Goal: Task Accomplishment & Management: Use online tool/utility

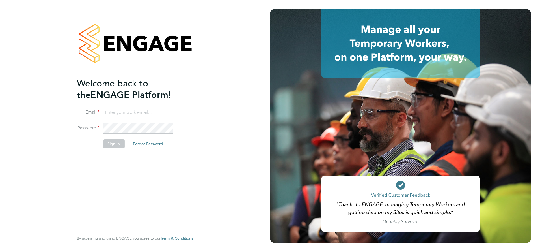
type input "j.belsten@setsquarerecruitment.com"
click at [113, 146] on button "Sign In" at bounding box center [113, 143] width 21 height 9
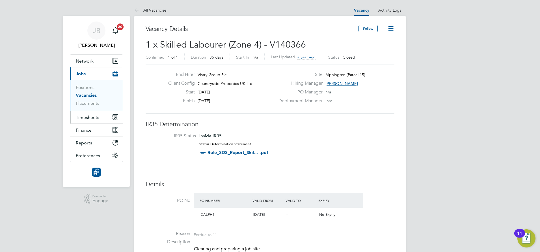
click at [85, 120] on span "Timesheets" at bounding box center [87, 117] width 23 height 5
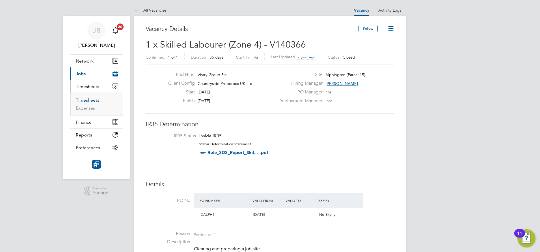
click at [88, 100] on link "Timesheets" at bounding box center [87, 99] width 23 height 5
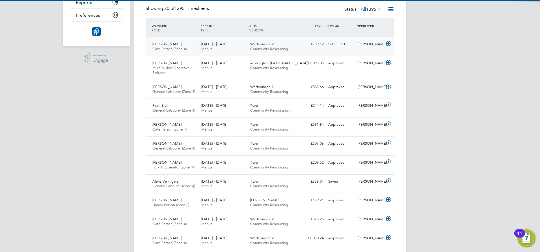
scroll to position [3, 3]
